Goal: Obtain resource: Download file/media

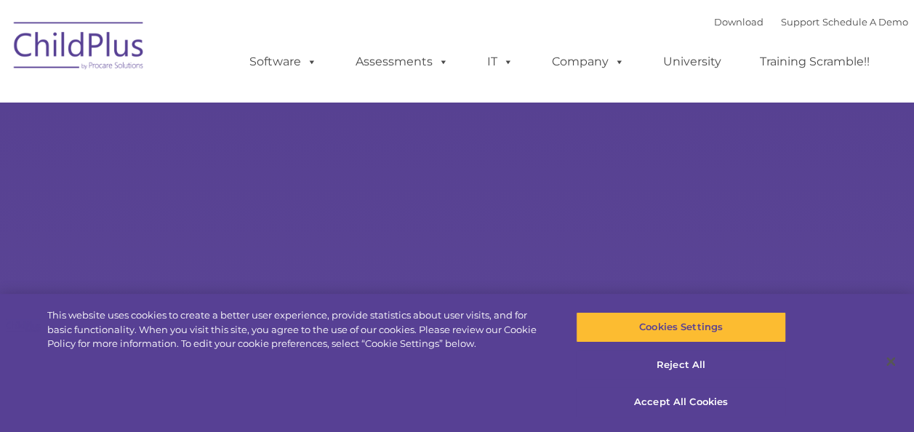
select select "MEDIUM"
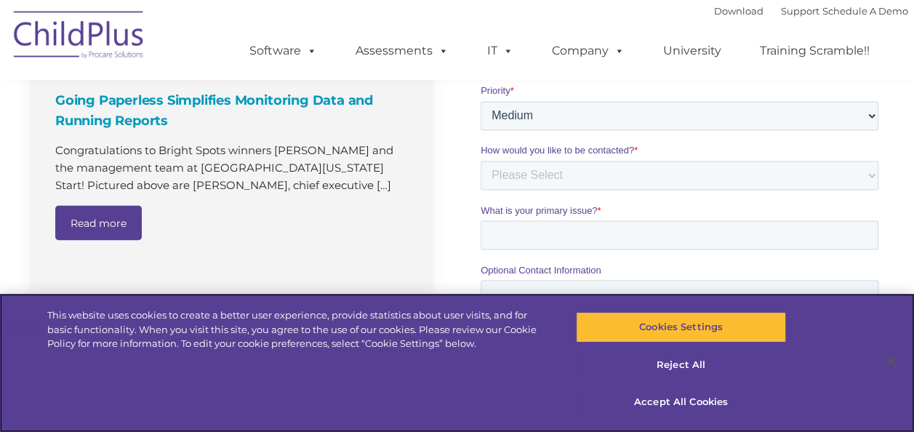
scroll to position [1176, 0]
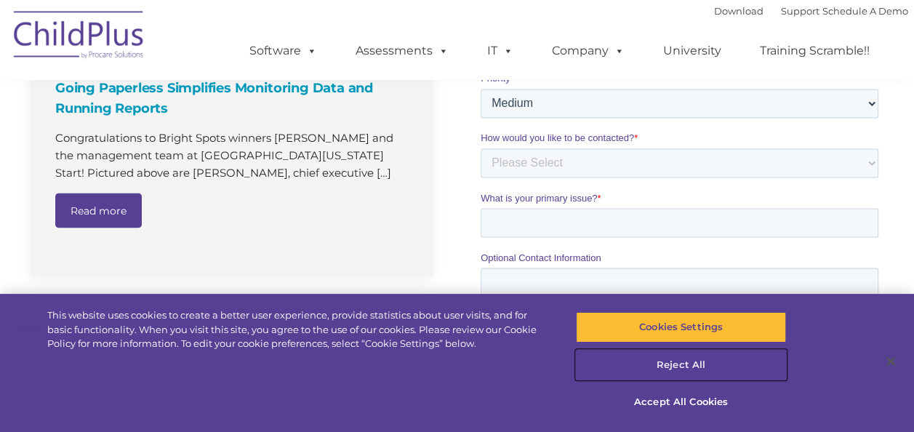
click at [691, 366] on button "Reject All" at bounding box center [681, 365] width 210 height 31
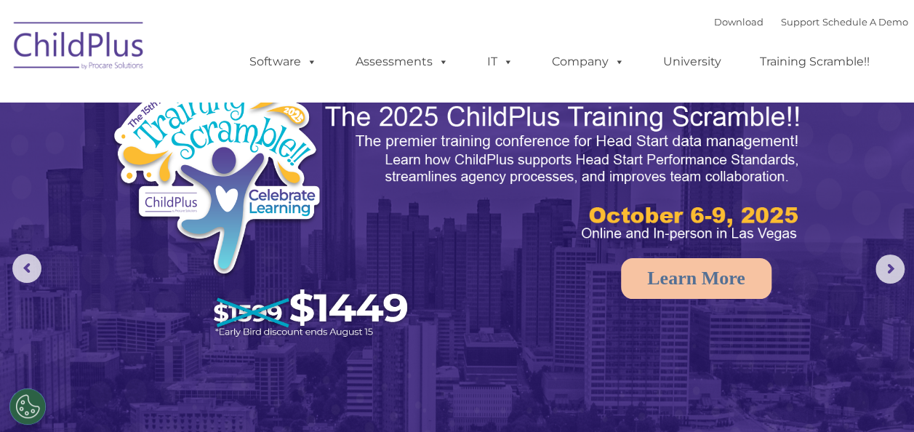
scroll to position [12, 0]
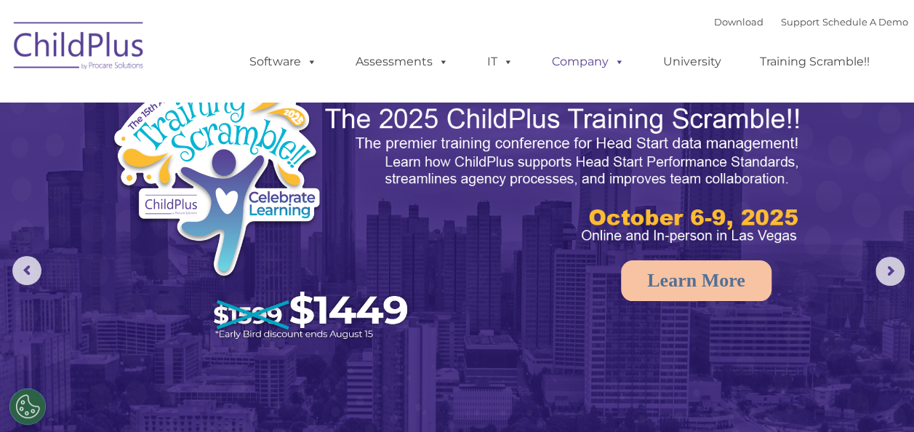
click at [606, 55] on link "Company" at bounding box center [588, 61] width 102 height 29
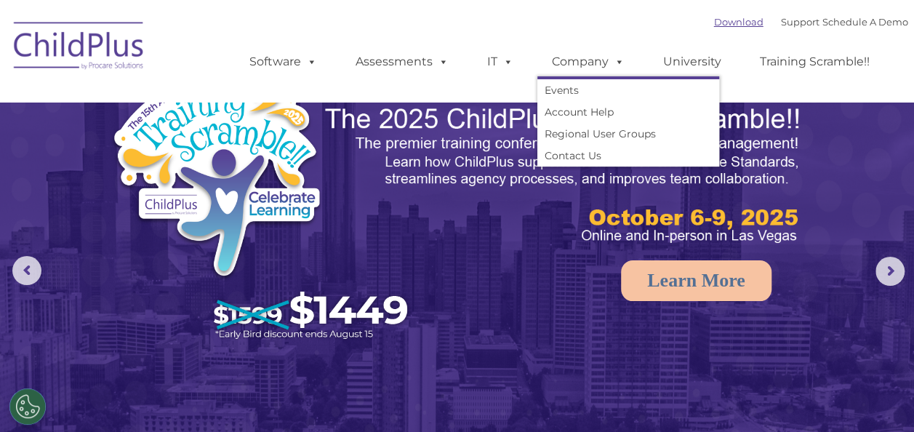
click at [714, 24] on link "Download" at bounding box center [738, 22] width 49 height 12
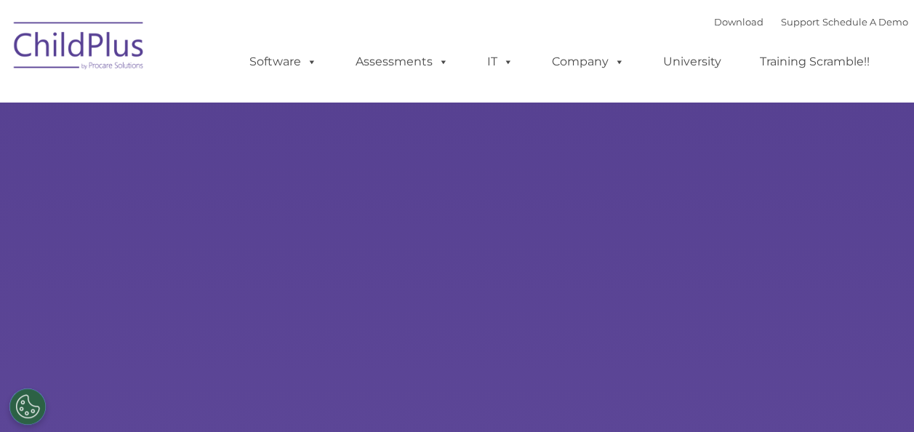
select select "MEDIUM"
